Goal: Information Seeking & Learning: Learn about a topic

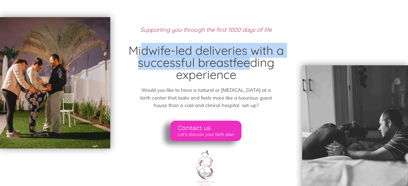
drag, startPoint x: 168, startPoint y: 57, endPoint x: 253, endPoint y: 70, distance: 85.2
click at [253, 70] on h2 "Midwife-led deliveries with a successful breastfeeding experience" at bounding box center [205, 63] width 167 height 36
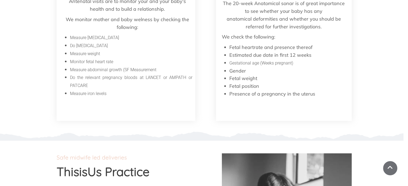
scroll to position [1427, 0]
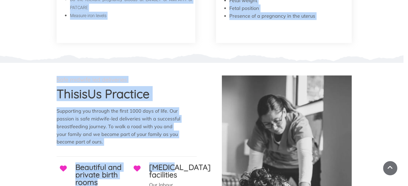
drag, startPoint x: 69, startPoint y: 48, endPoint x: 167, endPoint y: 129, distance: 127.7
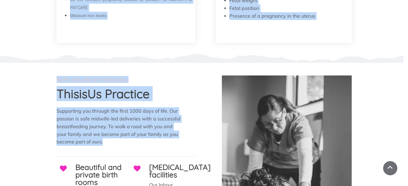
click at [166, 118] on p "Supporting you through the first 1000 days of life. Our passion is safe midwife…" at bounding box center [120, 127] width 126 height 39
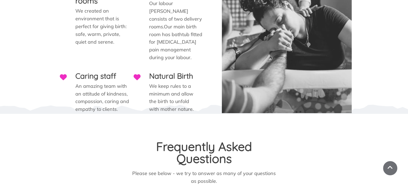
scroll to position [1615, 0]
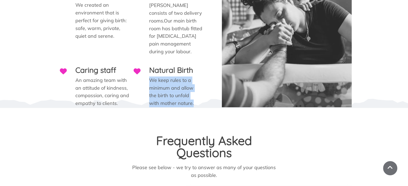
drag, startPoint x: 151, startPoint y: 64, endPoint x: 194, endPoint y: 87, distance: 48.7
click at [194, 87] on p "We keep rules to a minimum and allow the birth to unfold with mother nature." at bounding box center [173, 92] width 48 height 31
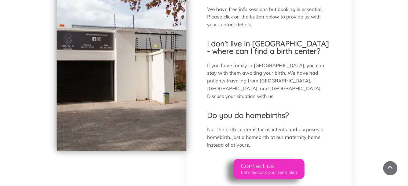
scroll to position [1830, 0]
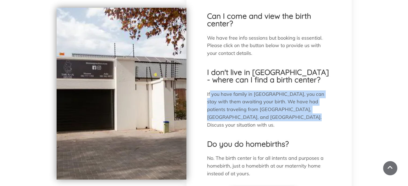
drag, startPoint x: 209, startPoint y: 85, endPoint x: 259, endPoint y: 109, distance: 55.3
click at [259, 109] on p "If you have family in [GEOGRAPHIC_DATA], you can stay with them awaiting your b…" at bounding box center [269, 110] width 124 height 39
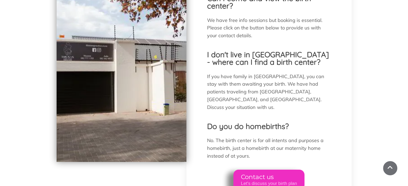
scroll to position [1857, 0]
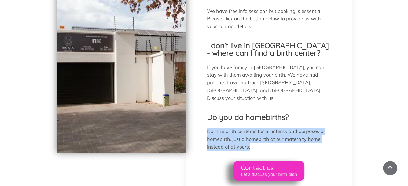
drag, startPoint x: 224, startPoint y: 119, endPoint x: 260, endPoint y: 130, distance: 36.6
click at [260, 130] on div "Where is the birth center? The birth center is situated at [STREET_ADDRESS]. Ca…" at bounding box center [268, 72] width 165 height 242
click at [260, 130] on p "No. The birth center is for all intents and purposes a homebirth, just a homebi…" at bounding box center [269, 139] width 124 height 23
